Goal: Task Accomplishment & Management: Manage account settings

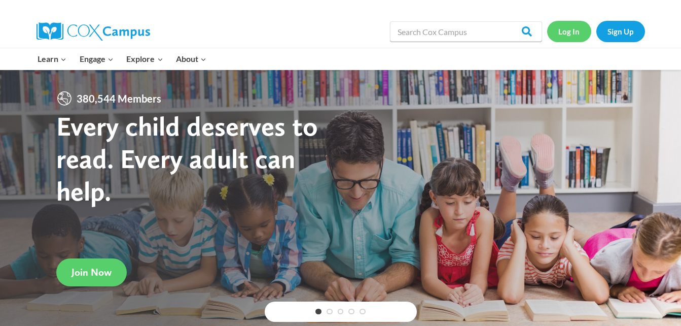
click at [580, 34] on link "Log In" at bounding box center [569, 31] width 44 height 21
click at [569, 35] on link "Log In" at bounding box center [569, 31] width 44 height 21
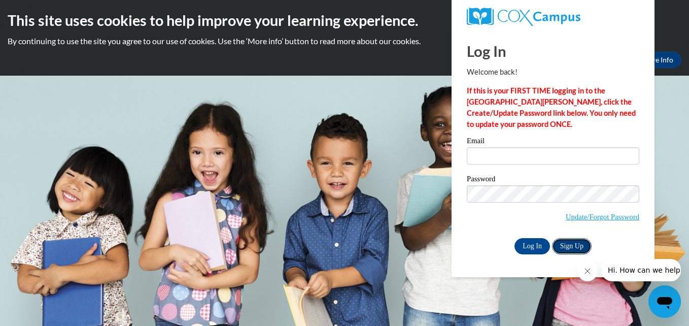
click at [574, 243] on link "Sign Up" at bounding box center [572, 246] width 40 height 16
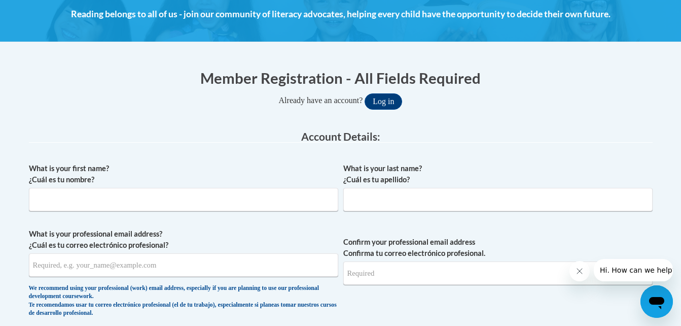
scroll to position [54, 0]
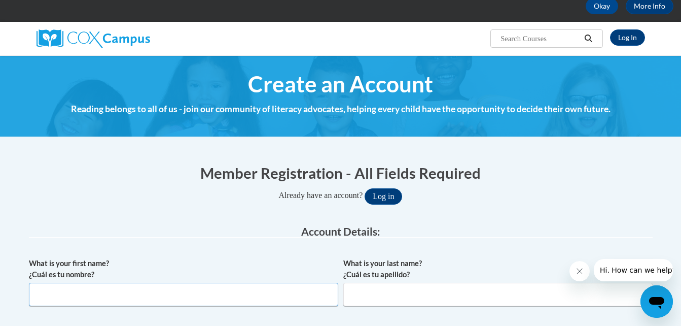
click at [93, 301] on input "What is your first name? ¿Cuál es tu nombre?" at bounding box center [184, 294] width 310 height 23
type input "Tatum"
click at [373, 296] on input "What is your last name? ¿Cuál es tu apellido?" at bounding box center [499, 294] width 310 height 23
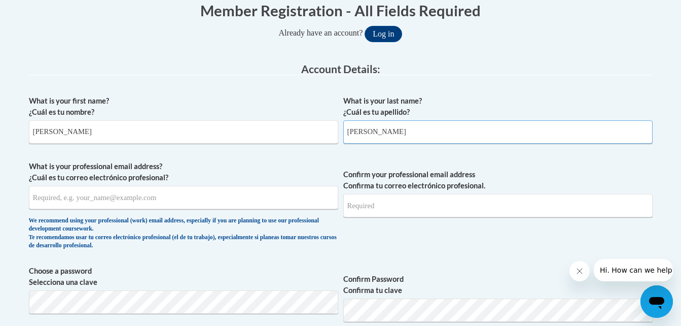
scroll to position [244, 0]
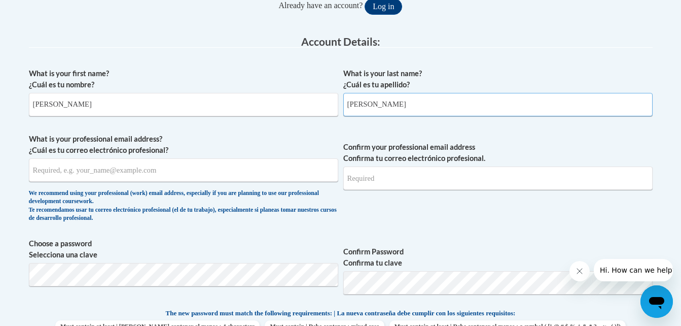
type input "Owens"
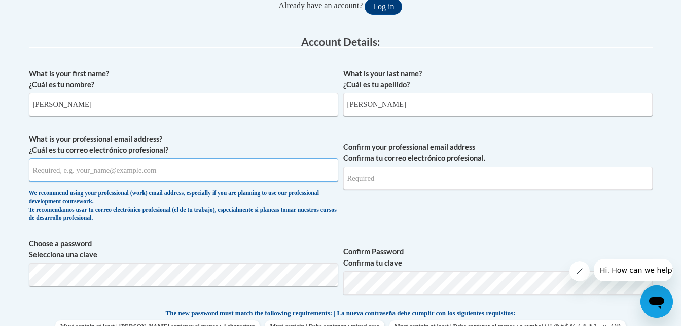
click at [72, 175] on input "What is your professional email address? ¿Cuál es tu correo electrónico profesi…" at bounding box center [184, 169] width 310 height 23
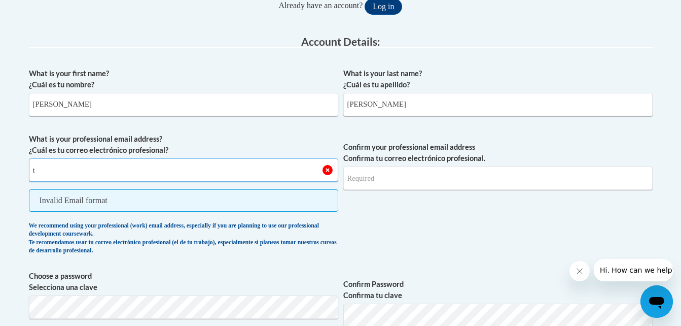
type input "tatumowens1980@yahoo.com"
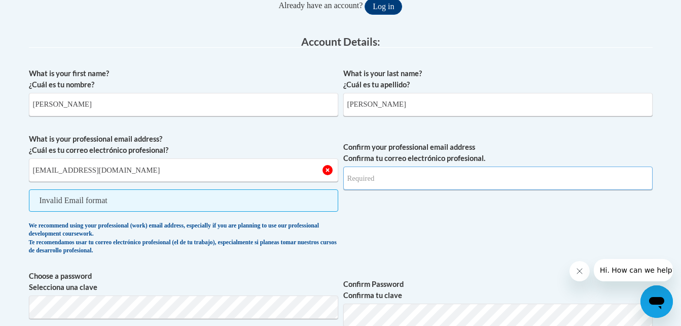
type input "tatumowens1980@yahoo.com"
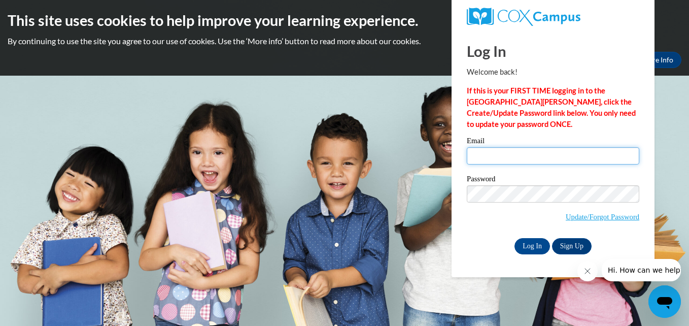
click at [484, 155] on input "Email" at bounding box center [553, 155] width 173 height 17
type input "tatumowens1980@yahoo.com"
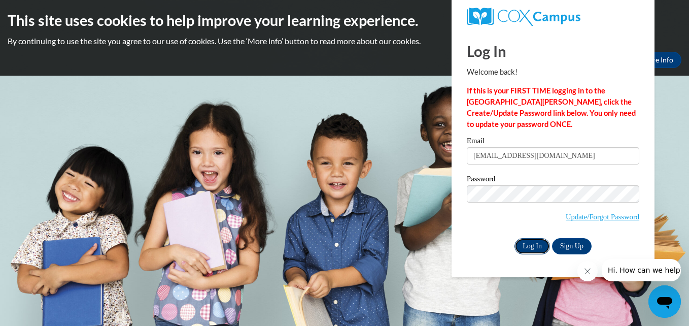
click at [534, 247] on input "Log In" at bounding box center [533, 246] width 36 height 16
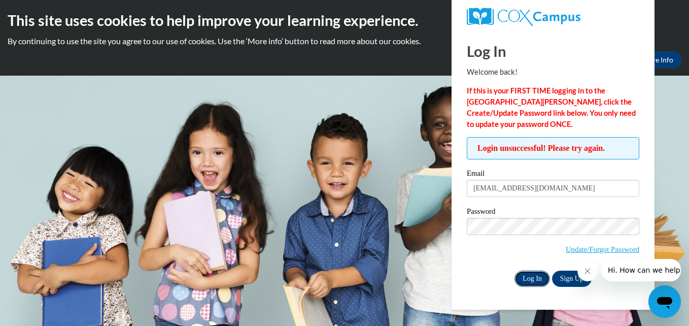
click at [536, 277] on input "Log In" at bounding box center [533, 278] width 36 height 16
click at [533, 282] on input "Log In" at bounding box center [533, 278] width 36 height 16
click at [583, 248] on link "Update/Forgot Password" at bounding box center [603, 249] width 74 height 8
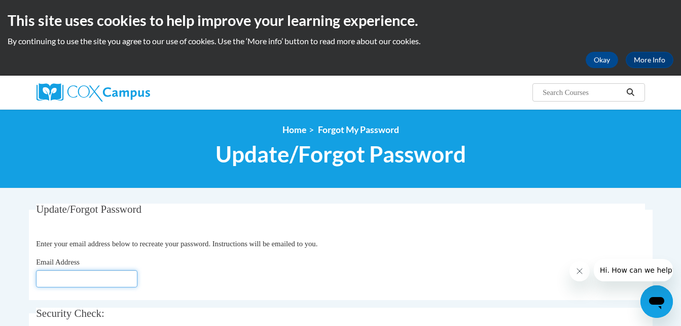
click at [64, 283] on input "Email Address" at bounding box center [86, 278] width 101 height 17
type input "[EMAIL_ADDRESS][DOMAIN_NAME]"
click at [133, 283] on input "[EMAIL_ADDRESS][DOMAIN_NAME]" at bounding box center [86, 278] width 101 height 17
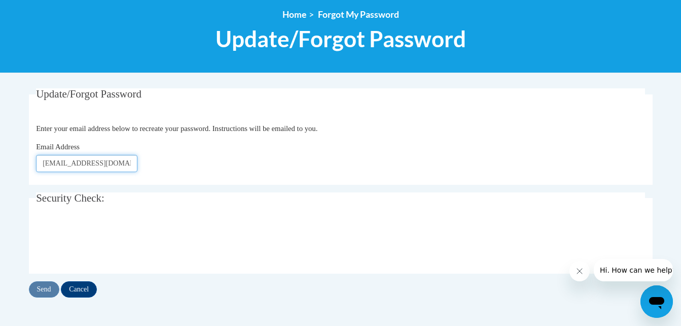
scroll to position [155, 0]
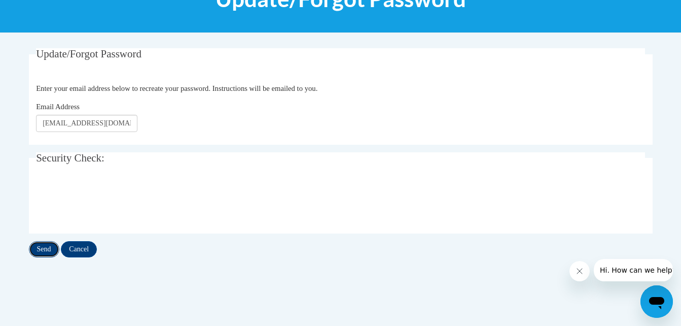
click at [43, 247] on input "Send" at bounding box center [44, 249] width 30 height 16
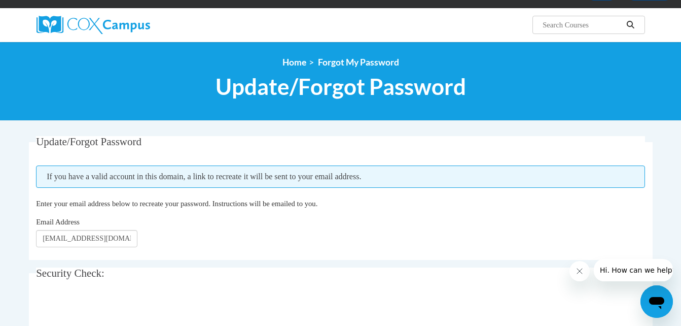
scroll to position [135, 0]
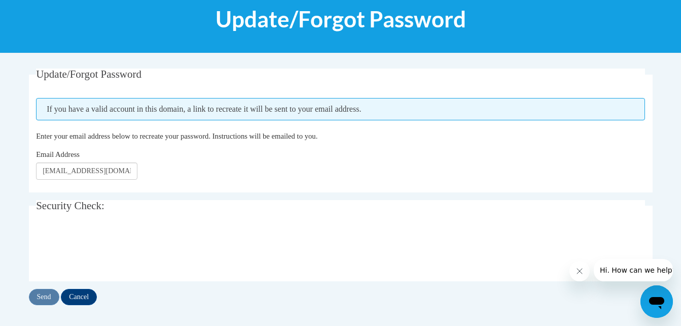
click at [132, 180] on fieldset "Update/Forgot Password Please enter your email address If you have a valid acco…" at bounding box center [341, 130] width 624 height 124
click at [130, 174] on input "[EMAIL_ADDRESS][DOMAIN_NAME]" at bounding box center [86, 170] width 101 height 17
click at [133, 170] on input "[EMAIL_ADDRESS][DOMAIN_NAME]" at bounding box center [86, 170] width 101 height 17
click at [128, 169] on input "[EMAIL_ADDRESS][DOMAIN_NAME]" at bounding box center [86, 170] width 101 height 17
click at [73, 173] on input "om" at bounding box center [86, 170] width 101 height 17
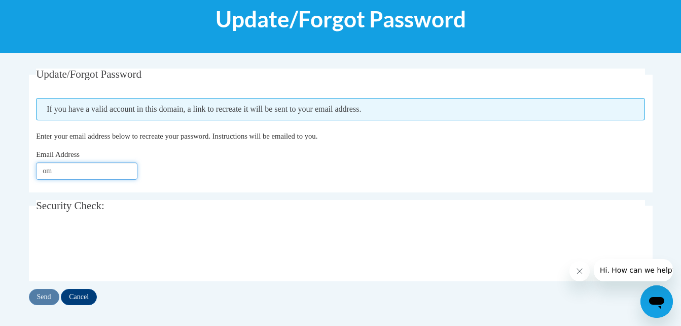
type input "o"
click at [73, 172] on input "tatumowens1980" at bounding box center [86, 170] width 101 height 17
click at [99, 177] on input "tatumowens1980" at bounding box center [86, 170] width 101 height 17
type input "[EMAIL_ADDRESS][DOMAIN_NAME]"
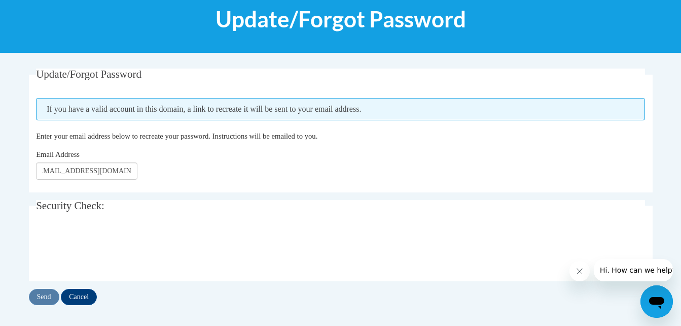
scroll to position [0, 0]
click at [52, 293] on input "Send" at bounding box center [44, 297] width 30 height 16
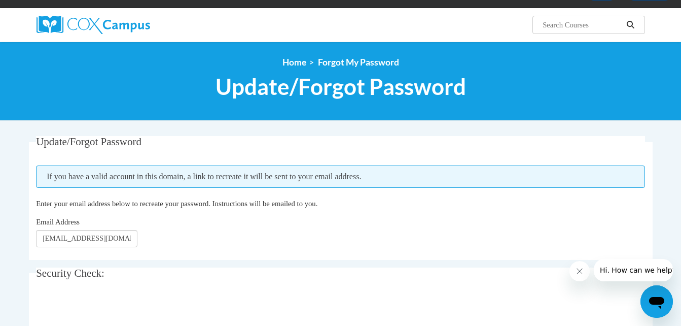
scroll to position [142, 0]
